Goal: Find specific page/section: Find specific page/section

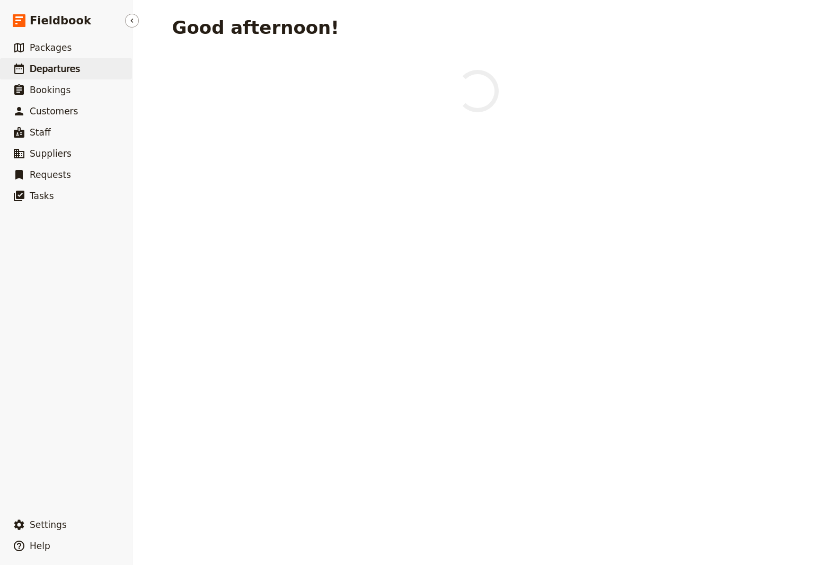
click at [46, 68] on span "Departures" at bounding box center [55, 69] width 50 height 11
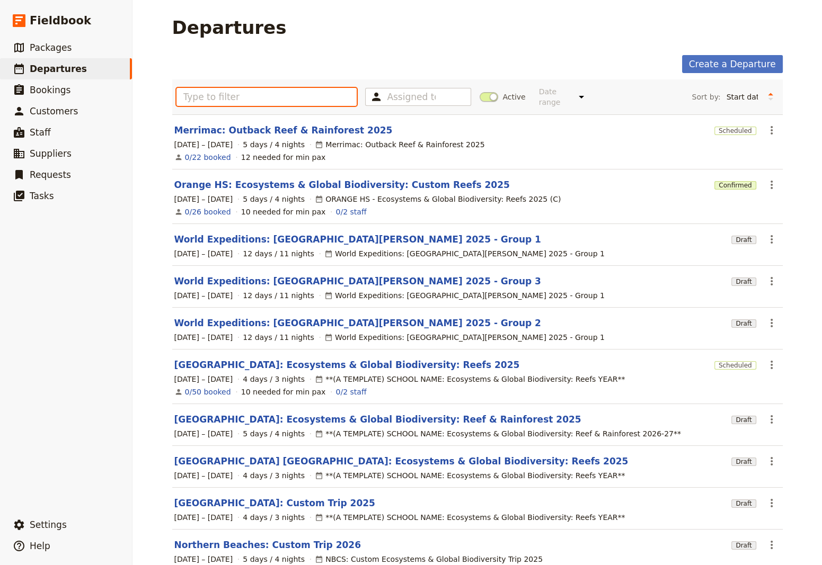
click at [203, 94] on input "text" at bounding box center [266, 97] width 181 height 18
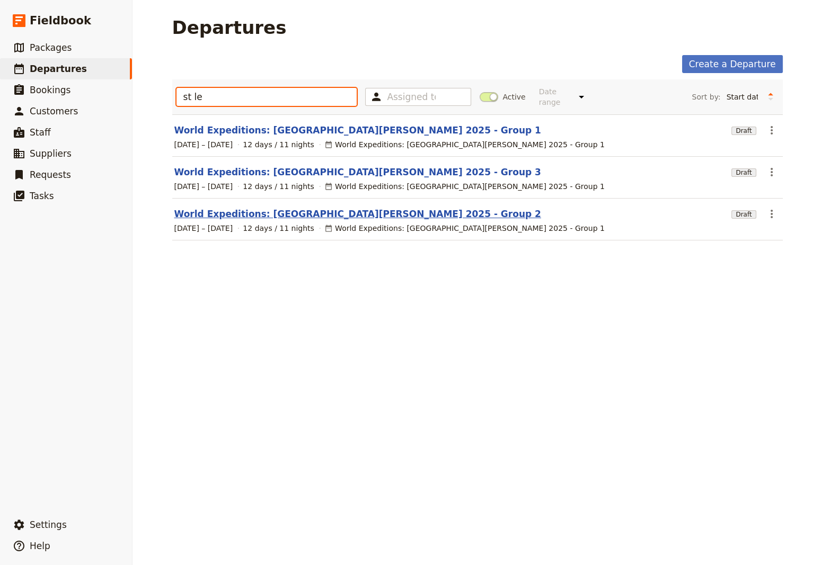
type input "st le"
click at [256, 208] on link "World Expeditions: [GEOGRAPHIC_DATA][PERSON_NAME] 2025 - Group 2" at bounding box center [357, 214] width 367 height 13
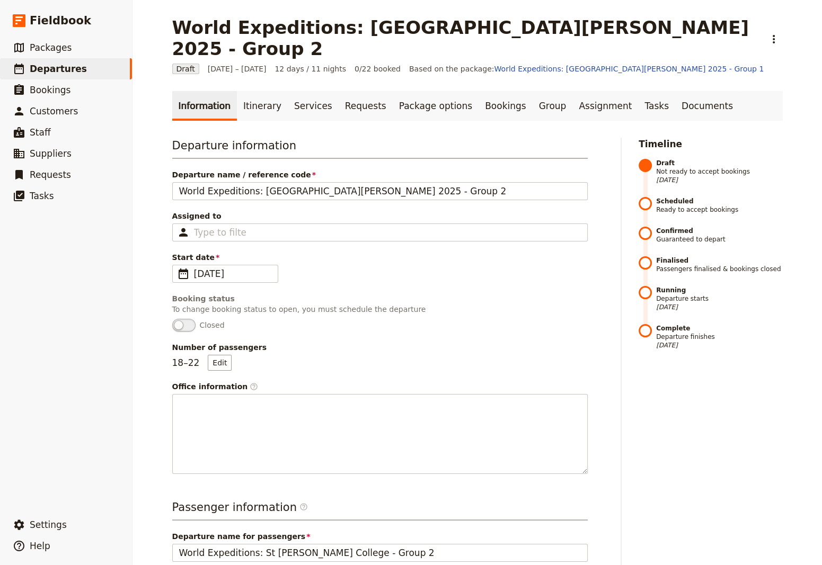
drag, startPoint x: 250, startPoint y: 92, endPoint x: 249, endPoint y: 100, distance: 8.0
click at [250, 92] on link "Itinerary" at bounding box center [262, 106] width 51 height 30
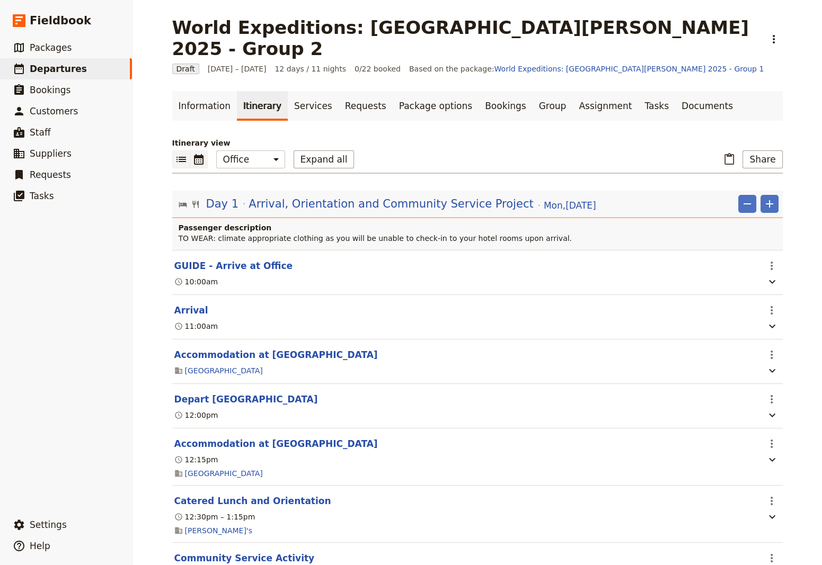
click at [197, 153] on icon "Calendar view" at bounding box center [198, 159] width 13 height 13
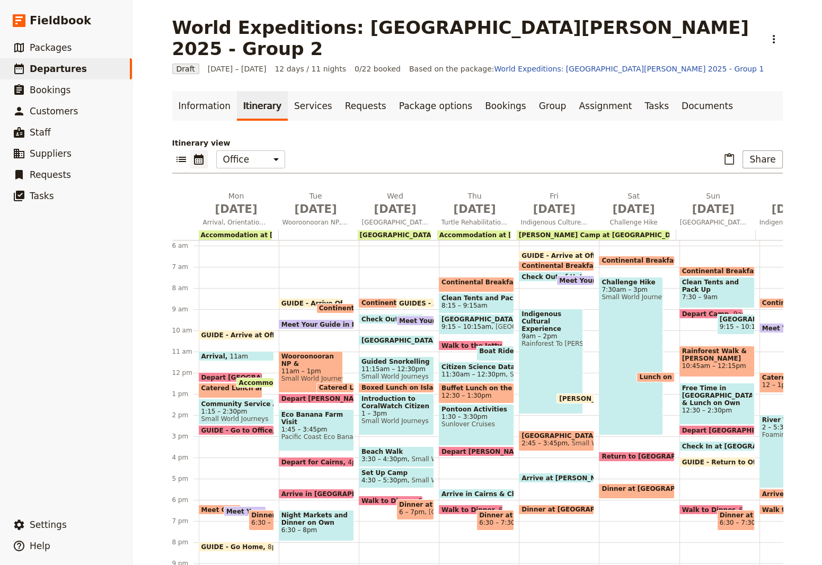
scroll to position [187, 0]
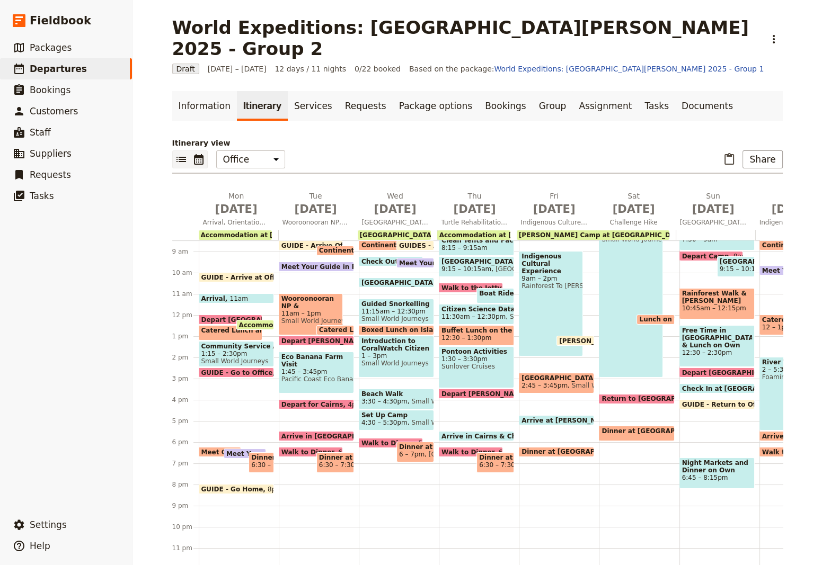
click at [176, 157] on icon "List view" at bounding box center [181, 159] width 10 height 5
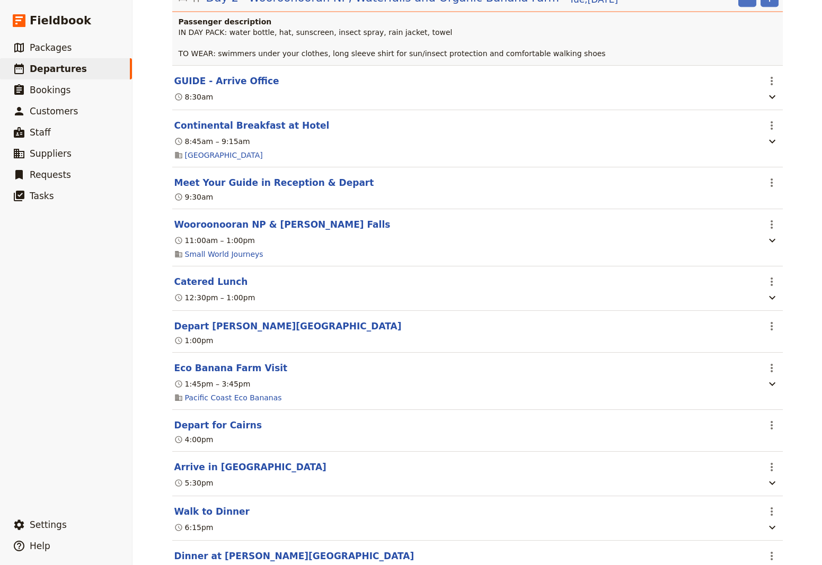
scroll to position [930, 0]
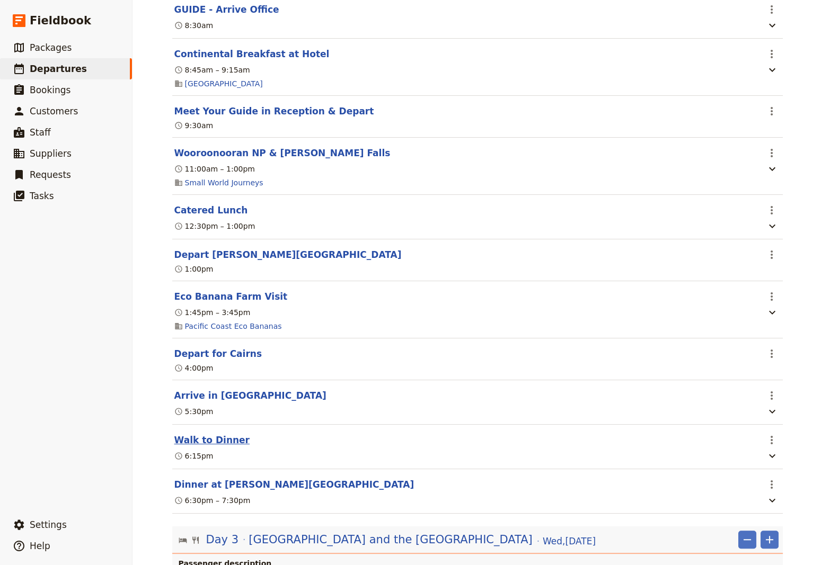
click at [197, 434] on button "Walk to Dinner" at bounding box center [211, 440] width 75 height 13
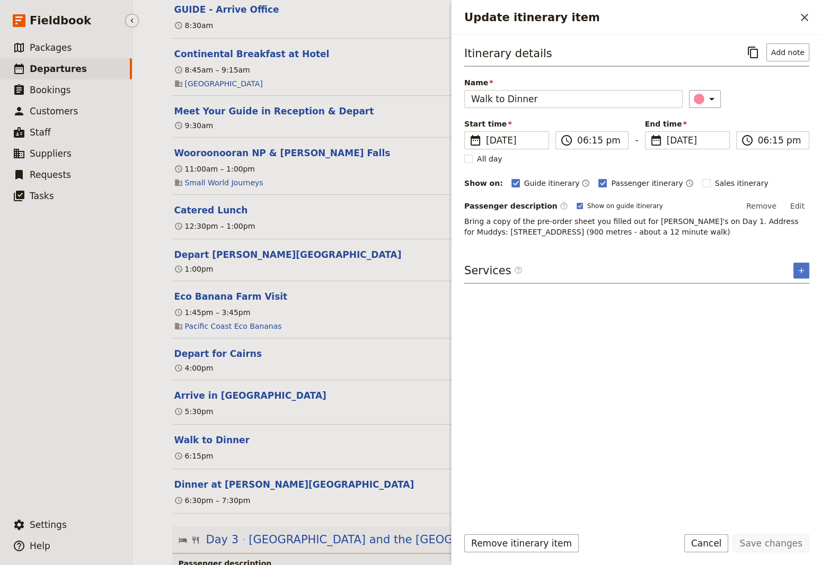
click at [84, 444] on ul "​ Packages ​ Departures ​ Bookings ​ Customers ​ Staff ​ Suppliers ​ Requests ​…" at bounding box center [66, 273] width 132 height 473
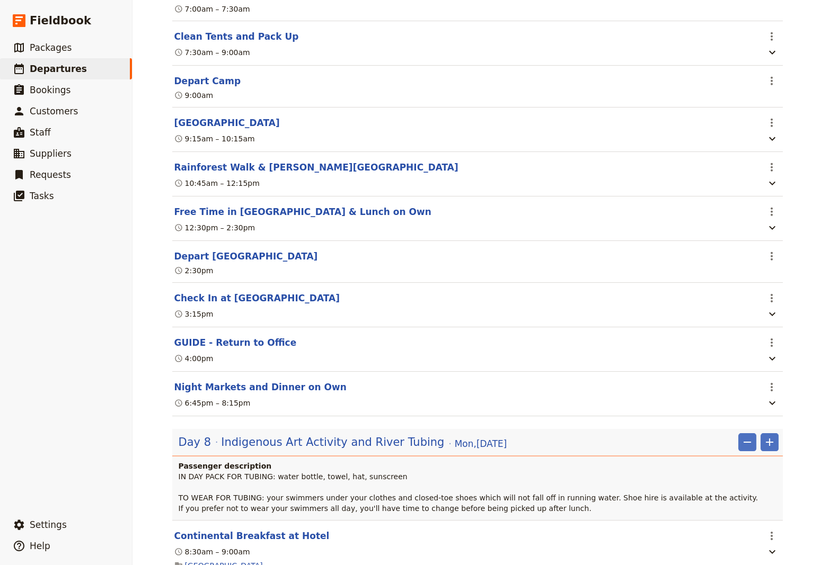
scroll to position [4077, 0]
